Goal: Task Accomplishment & Management: Manage account settings

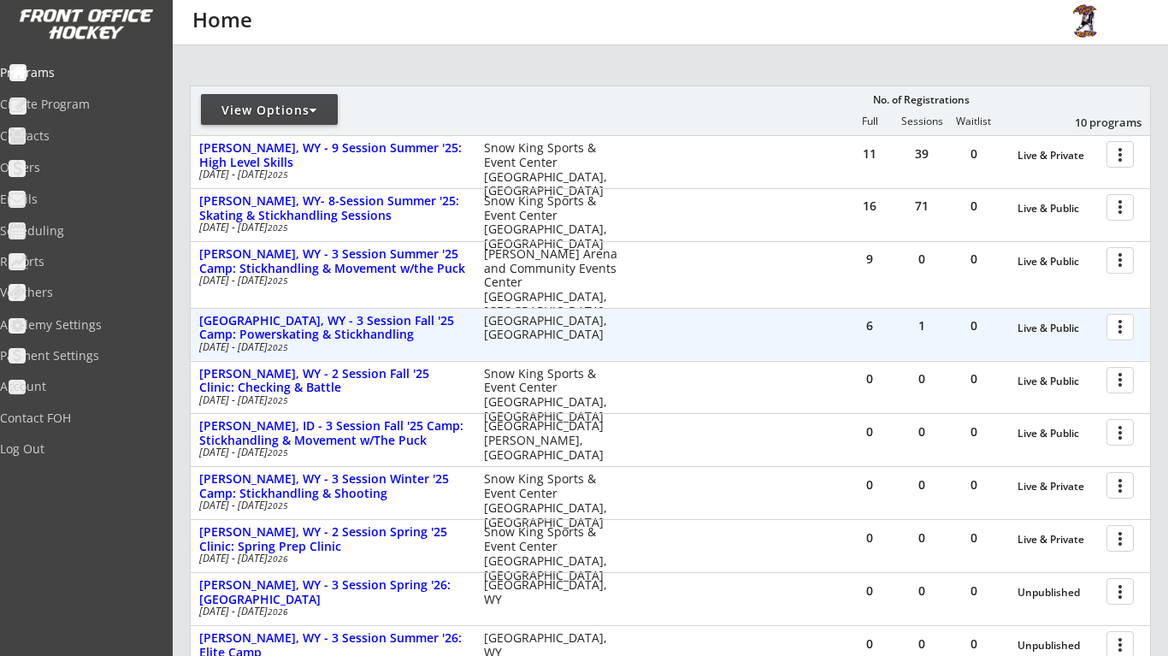
scroll to position [159, 0]
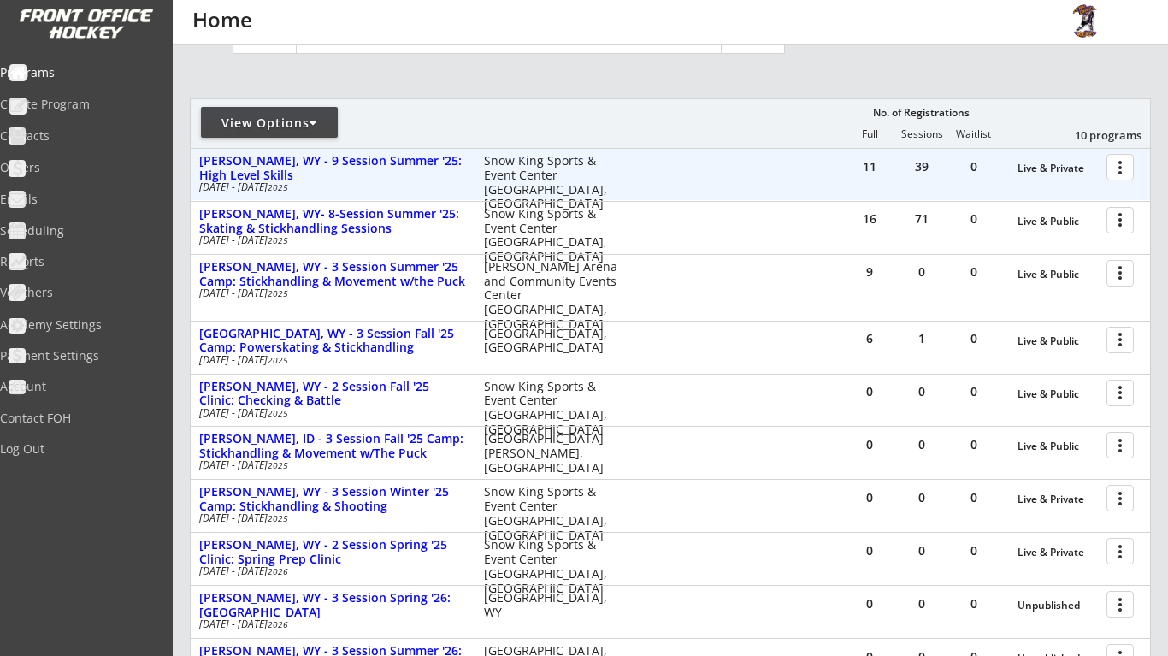
click at [1121, 174] on div at bounding box center [1123, 166] width 30 height 30
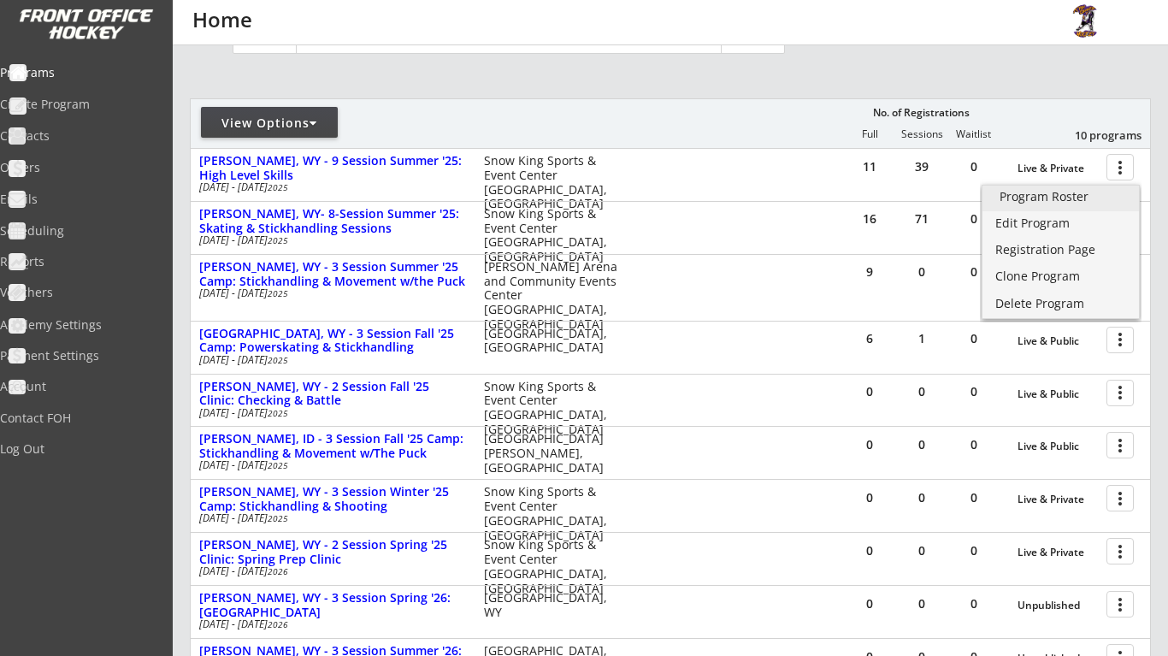
click at [1082, 191] on div "Program Roster" at bounding box center [1060, 197] width 122 height 12
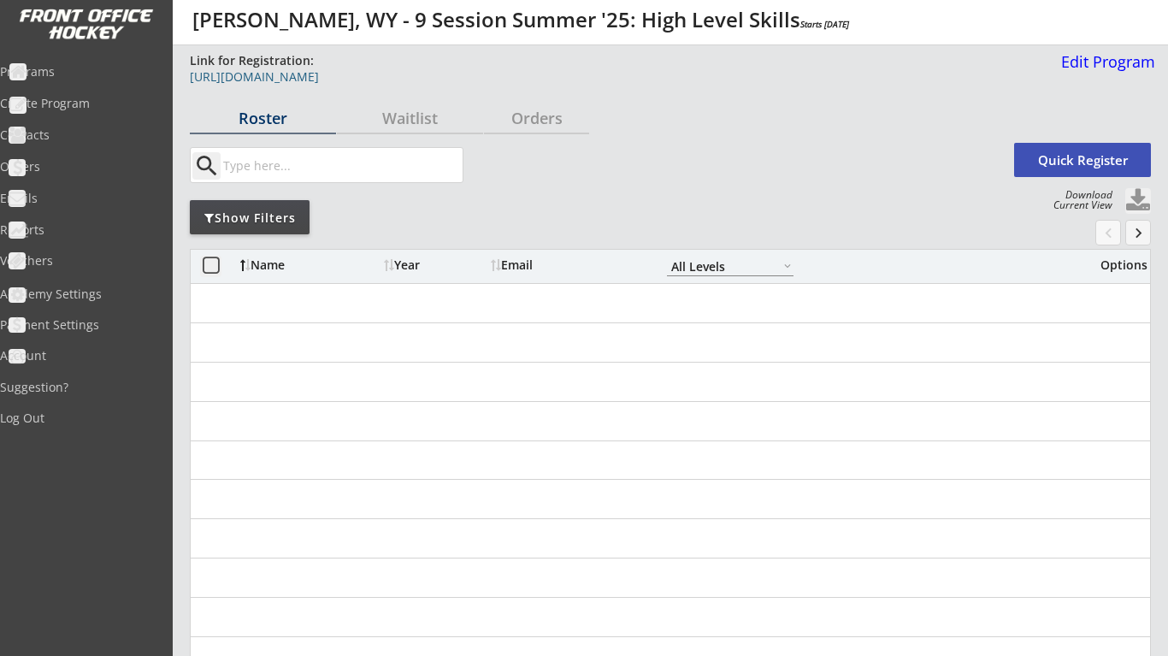
select select ""All Levels""
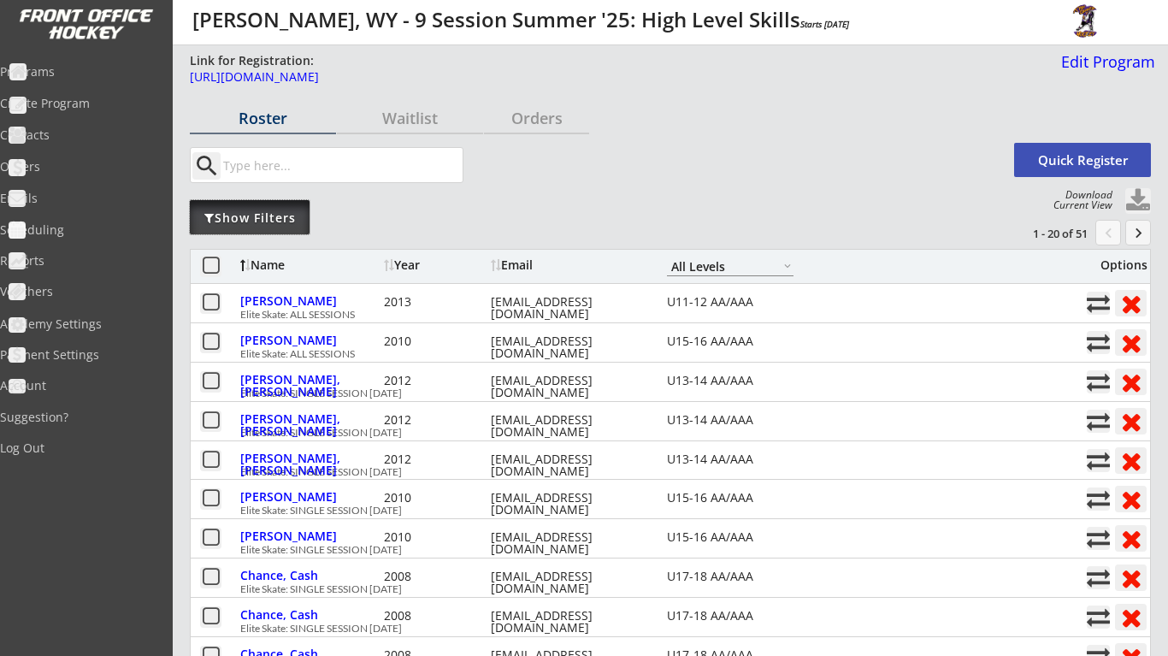
click at [301, 221] on div "Show Filters" at bounding box center [250, 217] width 120 height 17
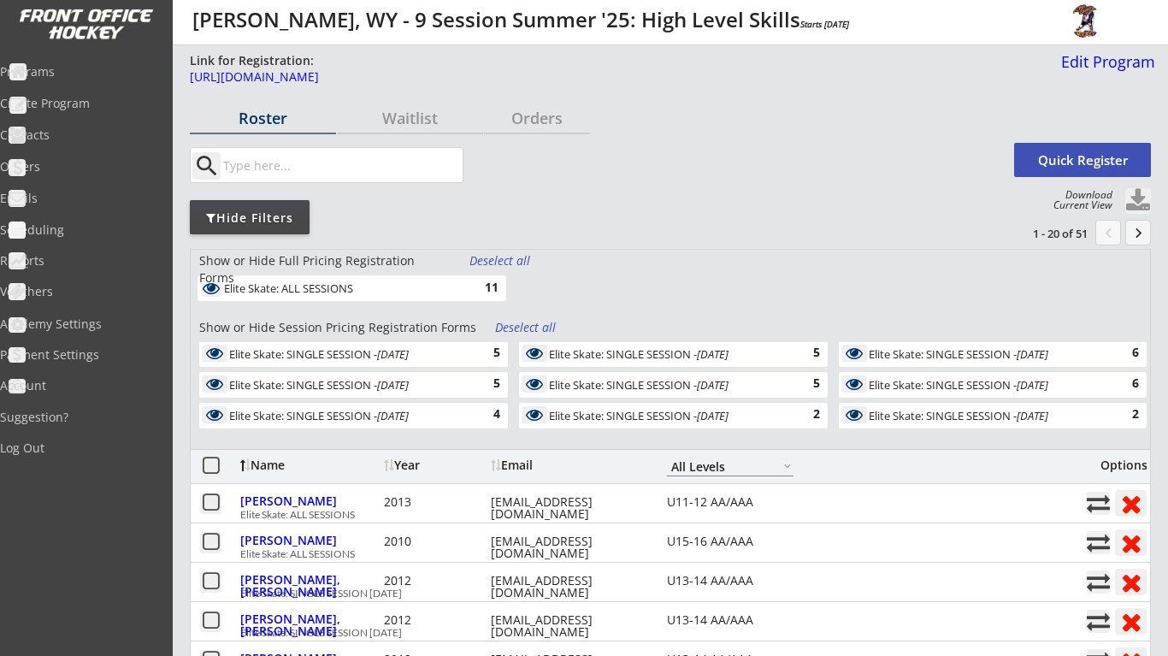
click at [516, 325] on div "Deselect all" at bounding box center [526, 327] width 63 height 17
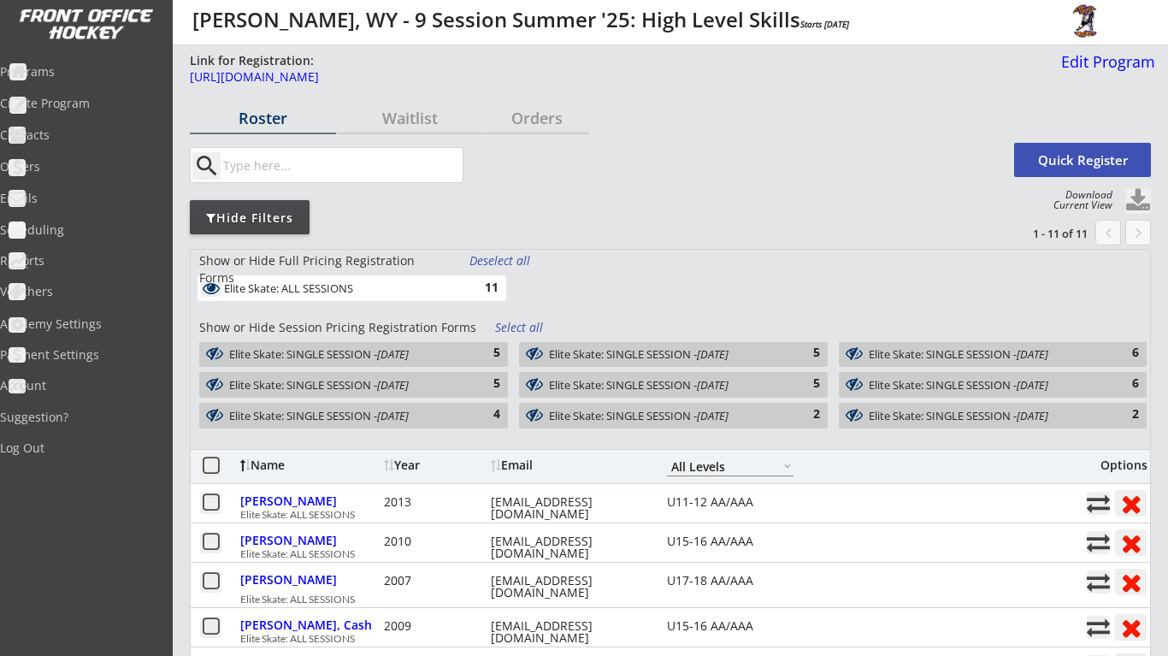
click at [467, 424] on div "Elite Skate: SINGLE SESSION - Aug 18, 2025 4" at bounding box center [353, 416] width 309 height 26
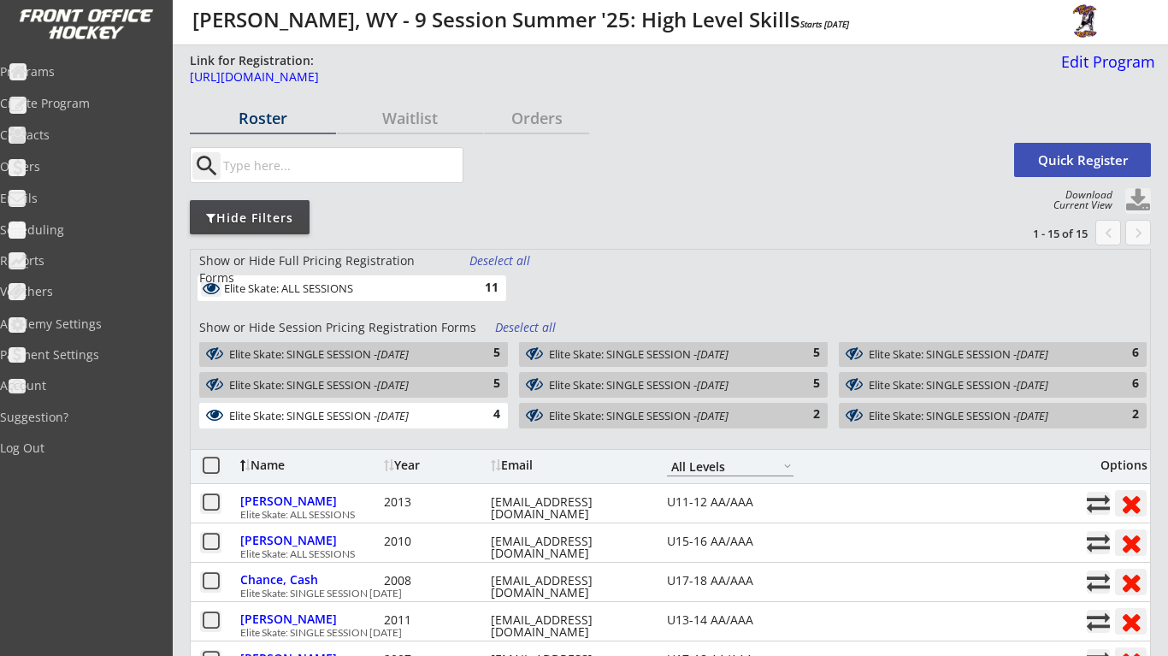
click at [1137, 200] on button at bounding box center [1138, 201] width 26 height 26
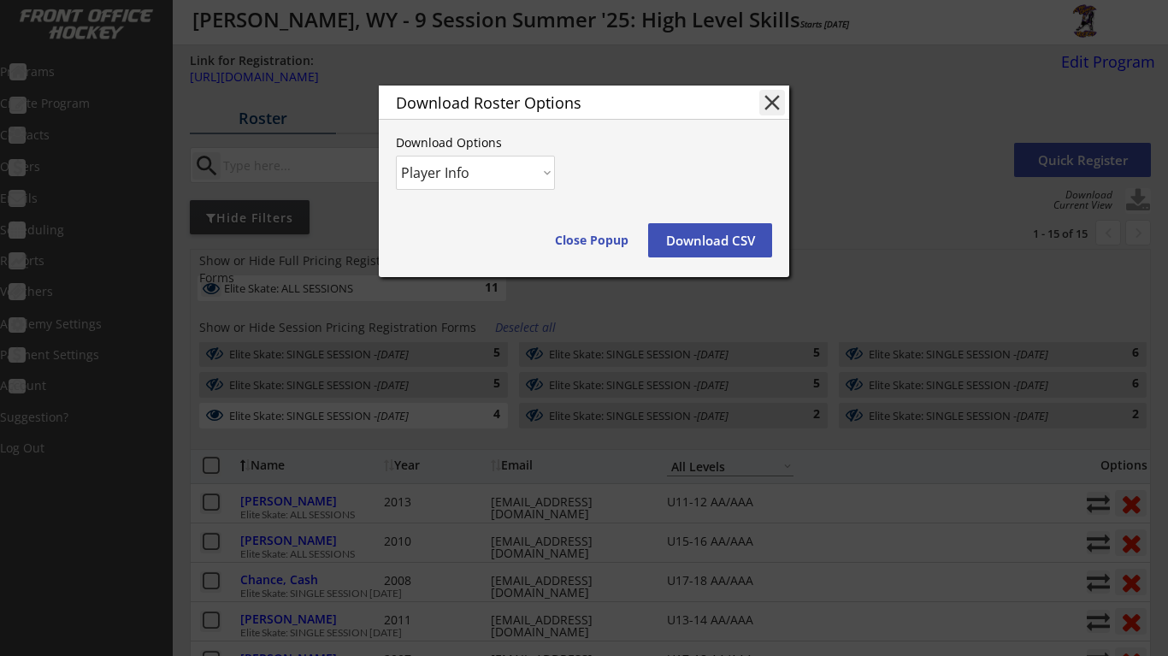
select select ""Player and Order Info""
click at [728, 245] on button "Download CSV" at bounding box center [710, 240] width 124 height 34
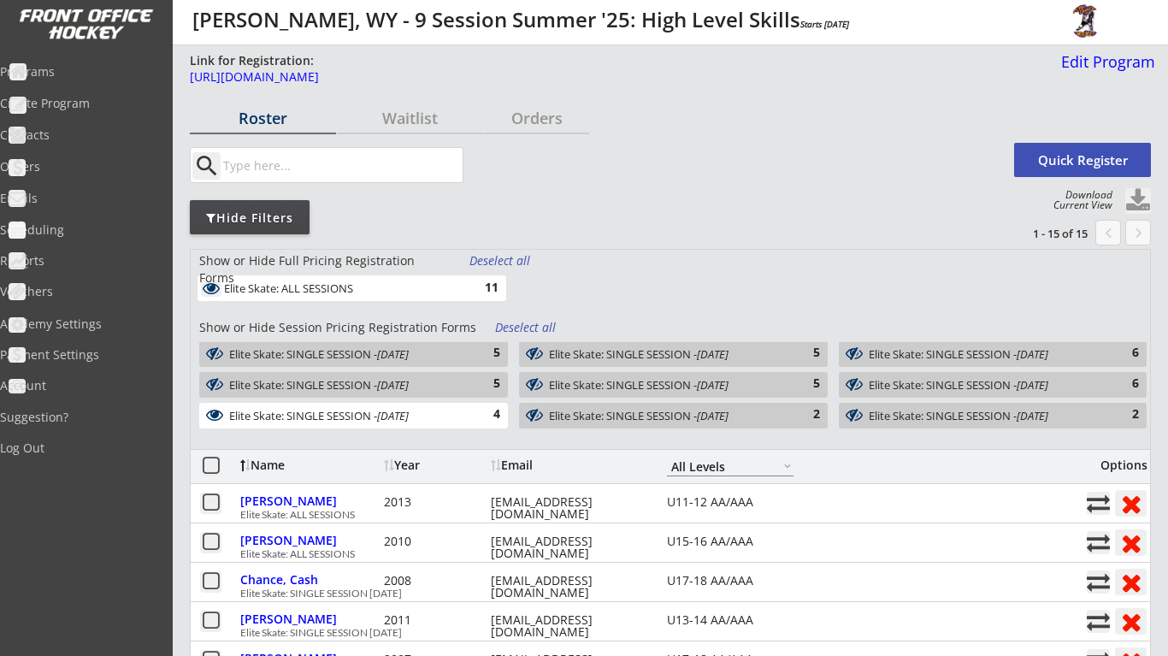
click at [59, 66] on div "Programs" at bounding box center [81, 72] width 154 height 12
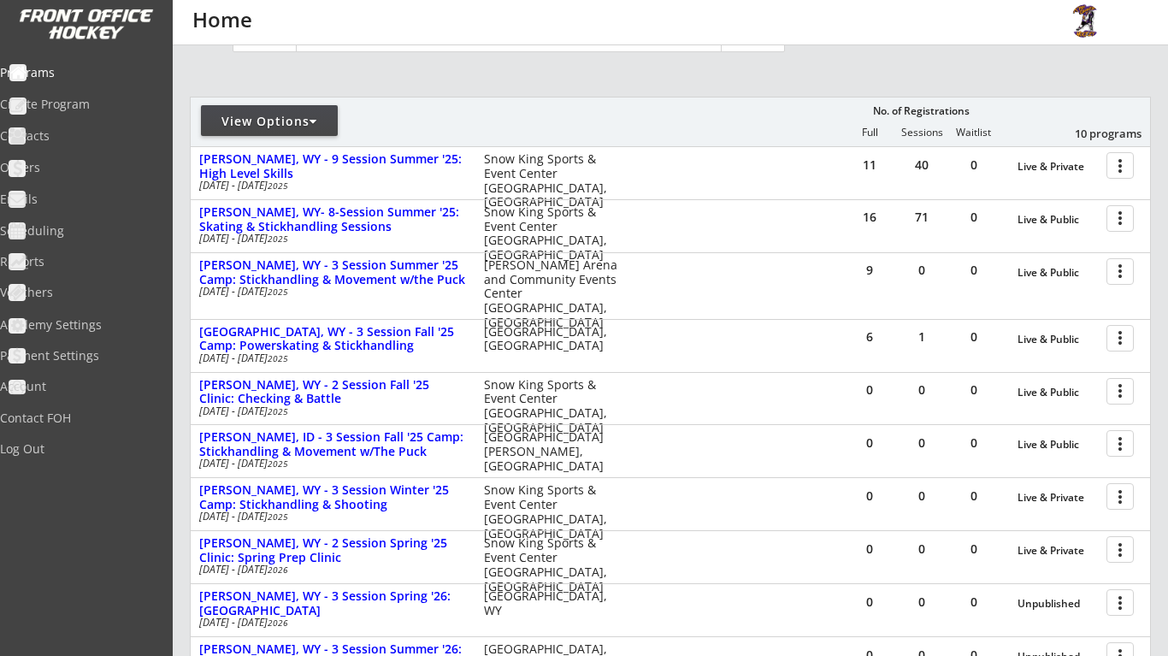
scroll to position [246, 0]
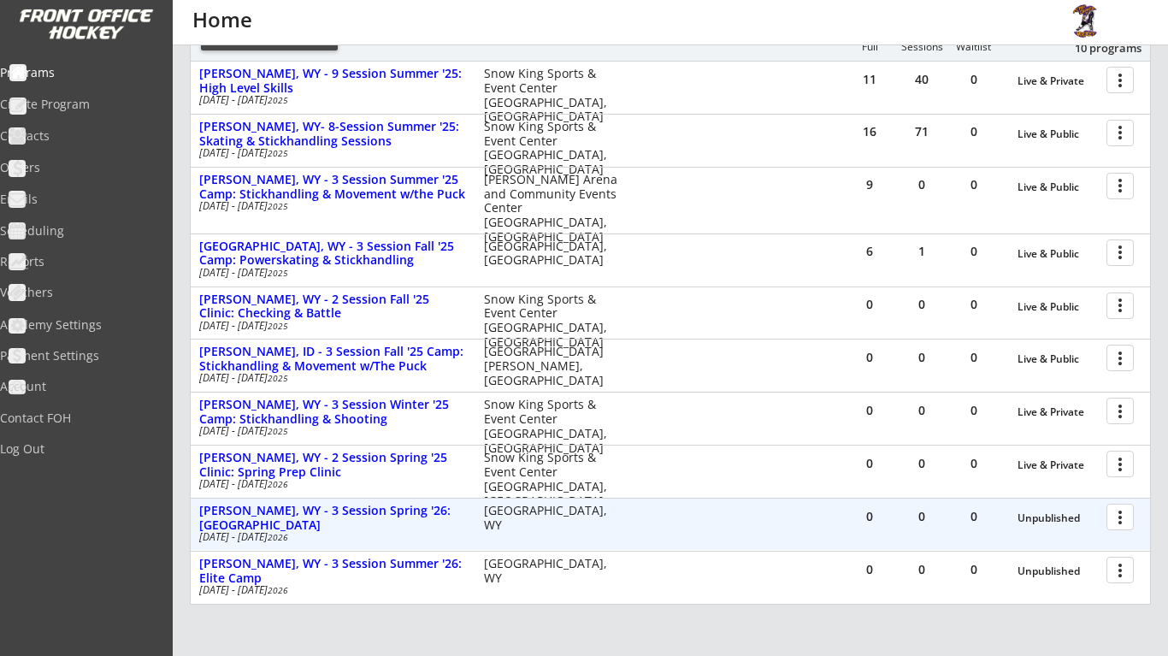
click at [1113, 512] on div at bounding box center [1123, 516] width 30 height 30
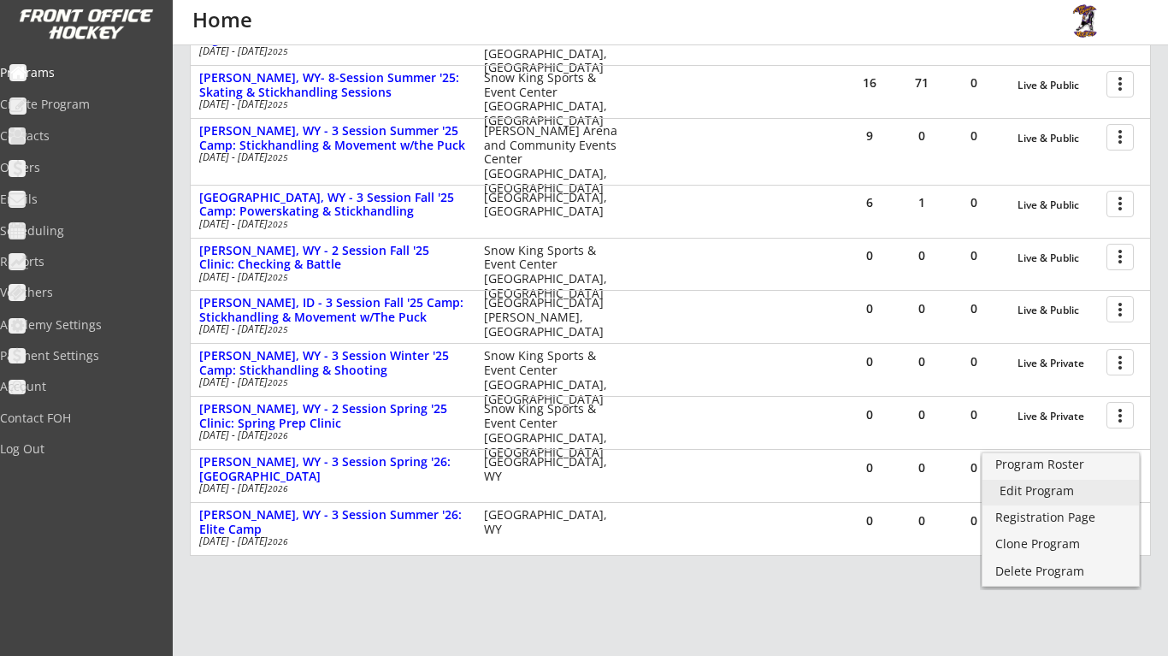
scroll to position [325, 0]
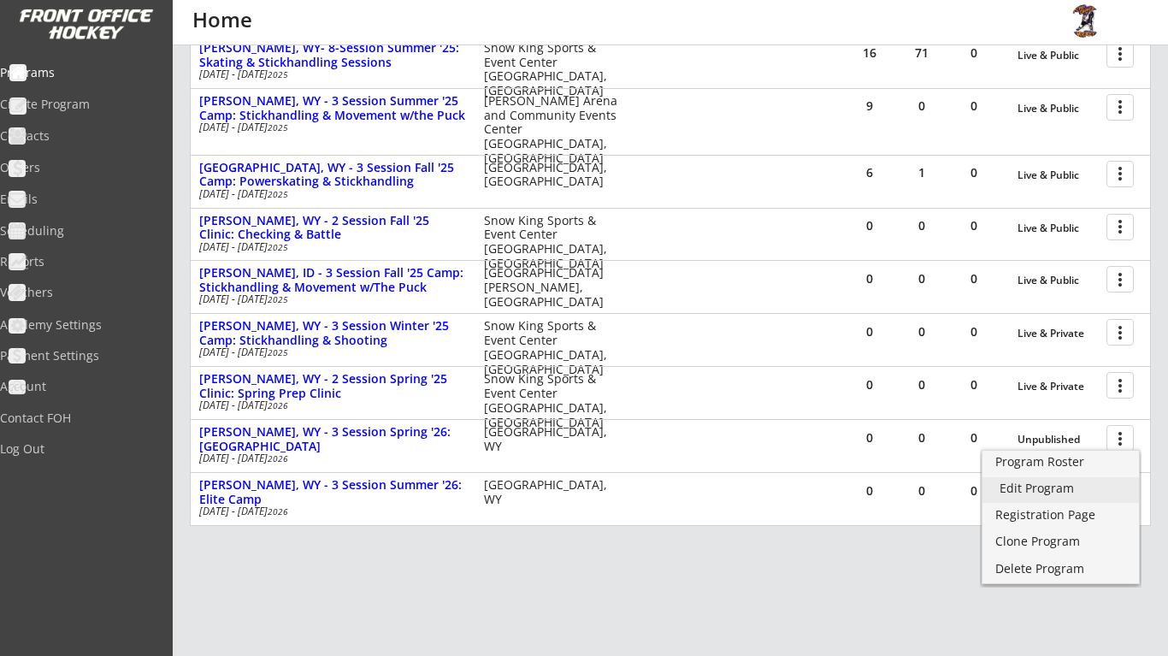
click at [1074, 491] on div "Edit Program" at bounding box center [1060, 488] width 122 height 12
